Goal: Information Seeking & Learning: Learn about a topic

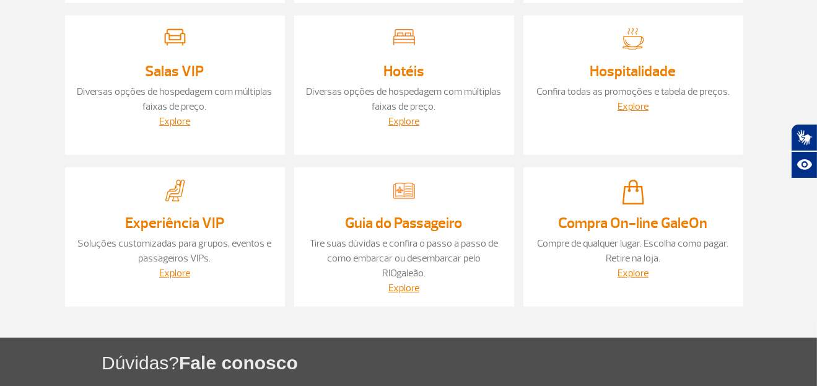
scroll to position [206, 0]
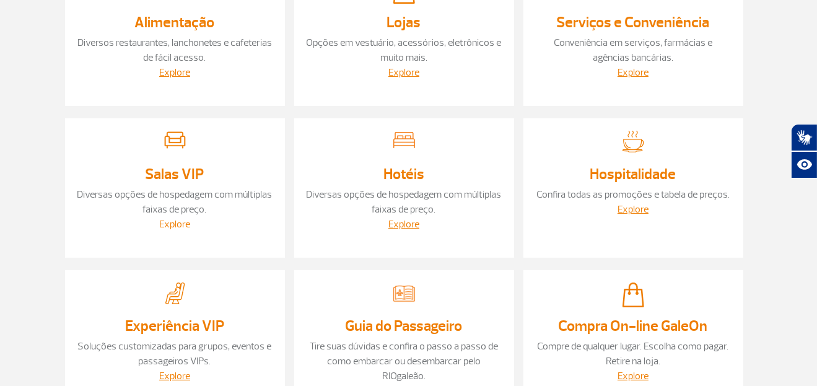
click at [183, 218] on link "Explore" at bounding box center [174, 224] width 31 height 12
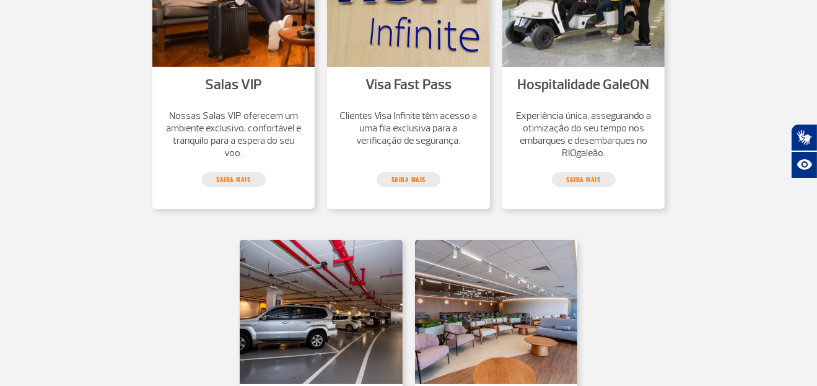
scroll to position [271, 0]
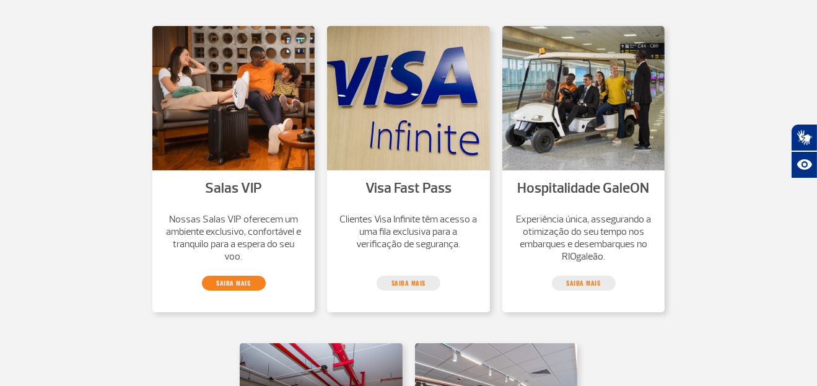
click at [241, 282] on link "saiba mais" at bounding box center [234, 283] width 64 height 15
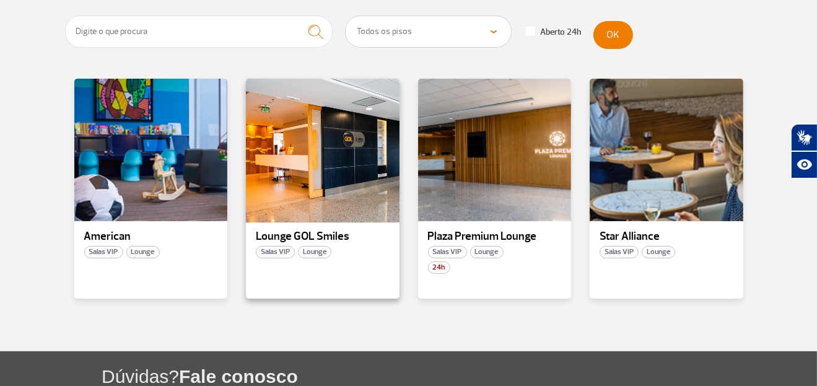
scroll to position [264, 0]
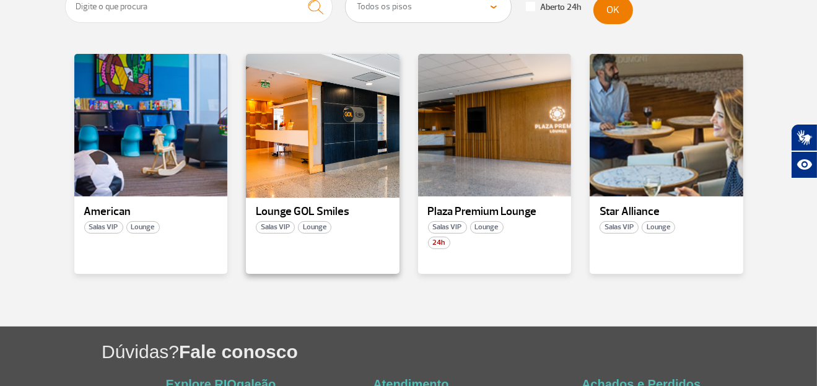
click at [341, 178] on div at bounding box center [323, 126] width 156 height 146
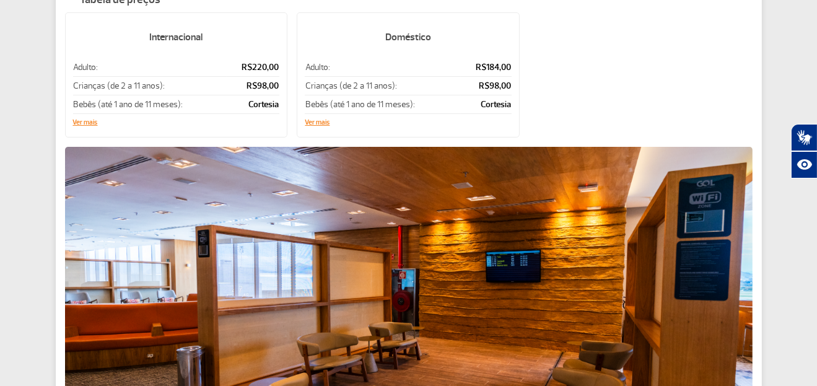
scroll to position [309, 0]
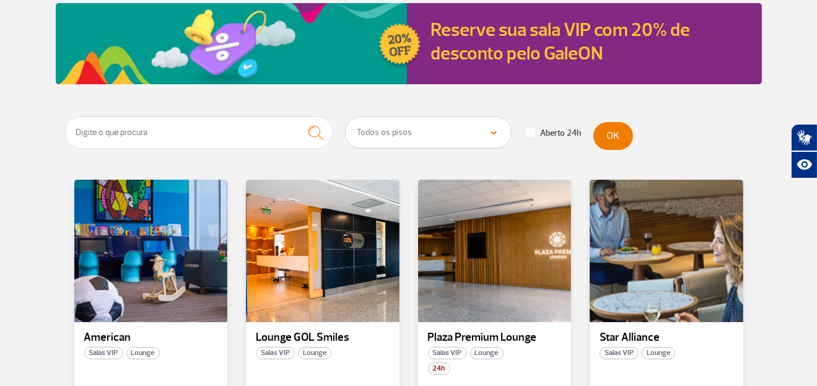
scroll to position [206, 0]
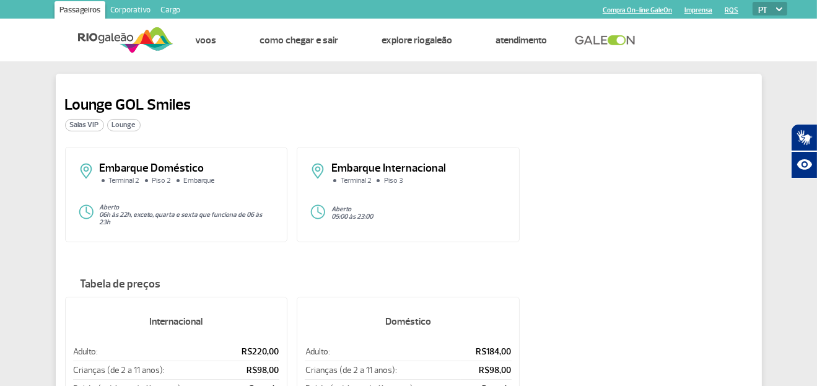
click at [165, 104] on h2 "Lounge GOL Smiles" at bounding box center [128, 104] width 126 height 19
click at [581, 141] on div "Lounge GOL Smiles Salas VIP Lounge" at bounding box center [408, 120] width 687 height 51
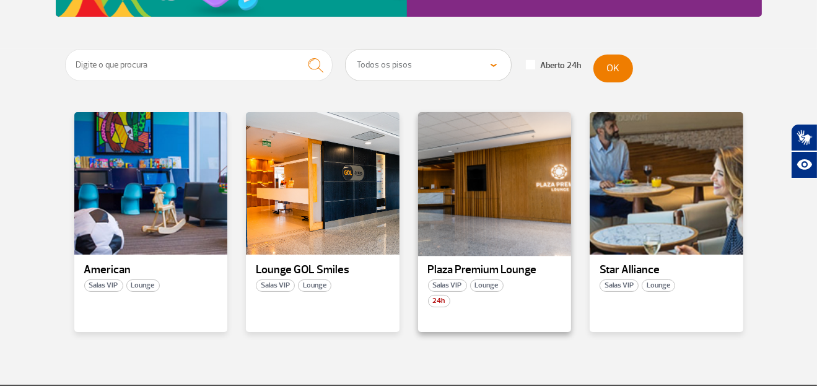
click at [476, 209] on div at bounding box center [494, 184] width 156 height 146
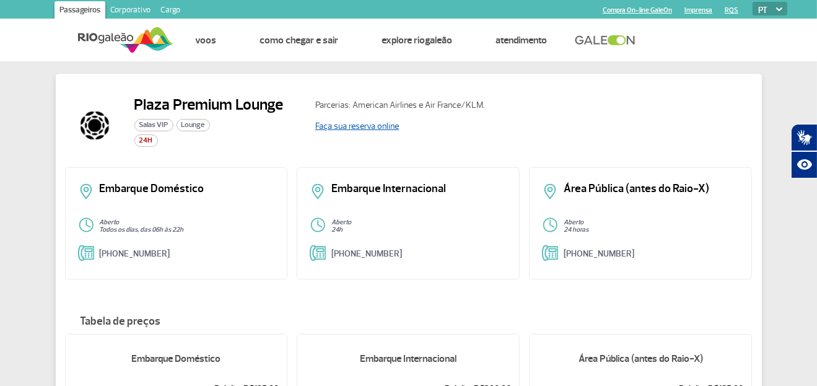
click at [365, 129] on link "Faça sua reserva online" at bounding box center [357, 126] width 84 height 11
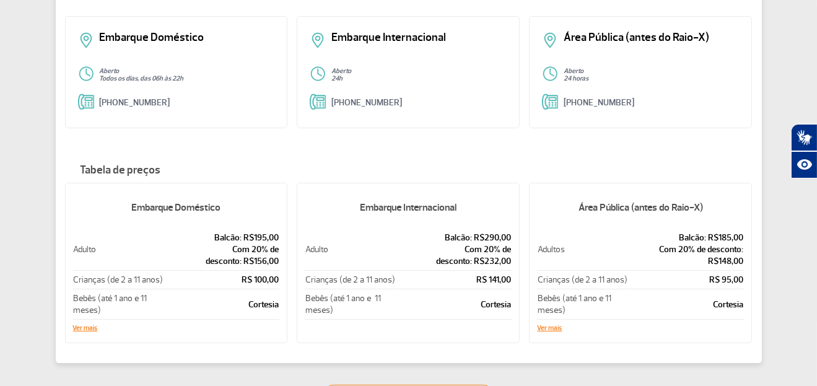
scroll to position [206, 0]
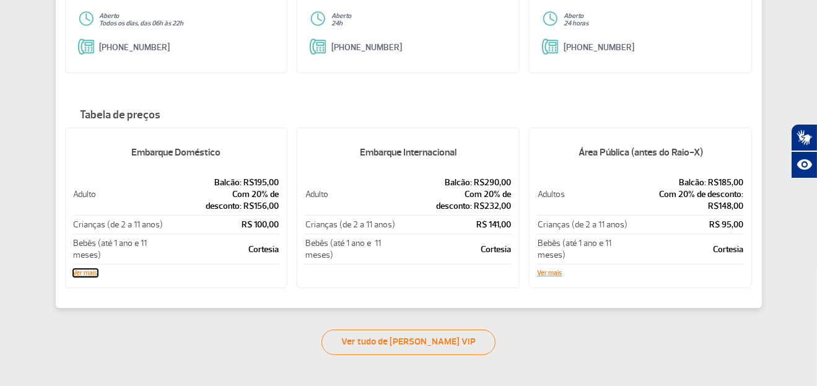
click at [84, 272] on button "Ver mais" at bounding box center [85, 272] width 25 height 7
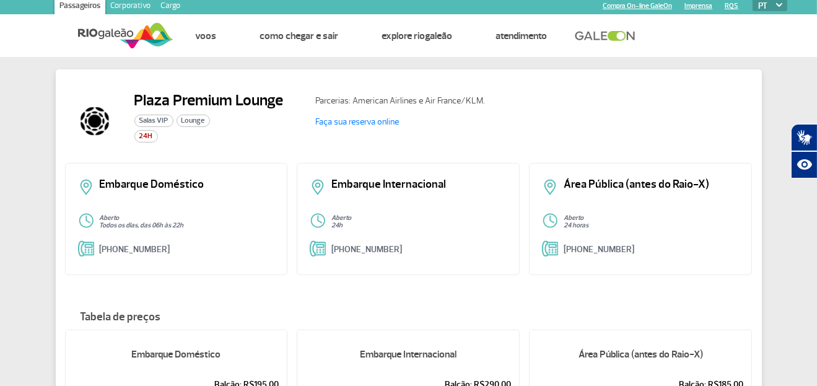
scroll to position [0, 0]
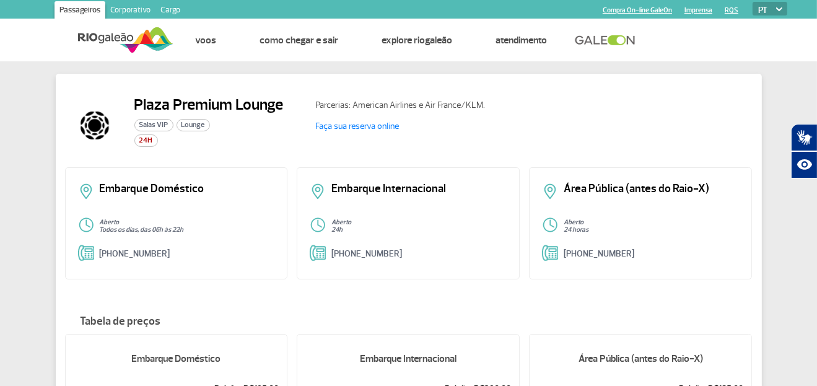
click at [191, 95] on h2 "Plaza Premium Lounge" at bounding box center [208, 104] width 149 height 19
click at [426, 106] on p "Parcerias: American Airlines e Air France/KLM." at bounding box center [426, 104] width 223 height 13
click at [363, 128] on link "Faça sua reserva online" at bounding box center [357, 126] width 84 height 11
